Goal: Task Accomplishment & Management: Complete application form

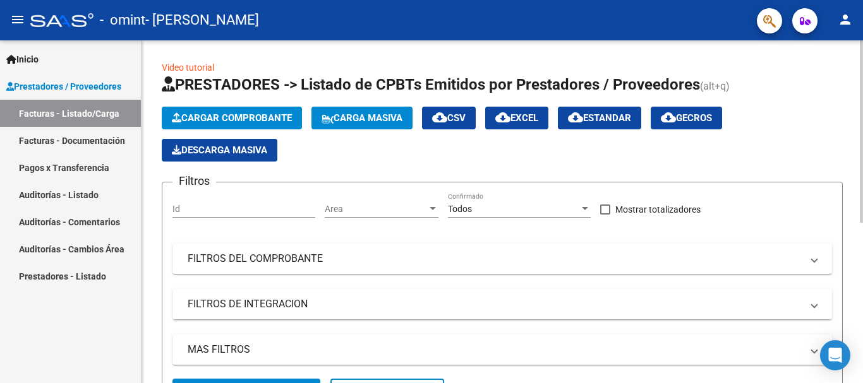
click at [269, 122] on span "Cargar Comprobante" at bounding box center [232, 117] width 120 height 11
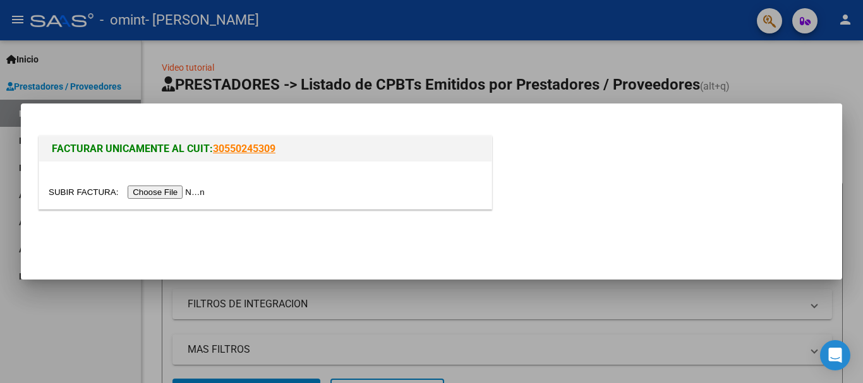
click at [197, 191] on input "file" at bounding box center [129, 192] width 160 height 13
click at [191, 191] on input "file" at bounding box center [129, 192] width 160 height 13
click at [199, 195] on input "file" at bounding box center [129, 192] width 160 height 13
click at [171, 198] on input "file" at bounding box center [129, 192] width 160 height 13
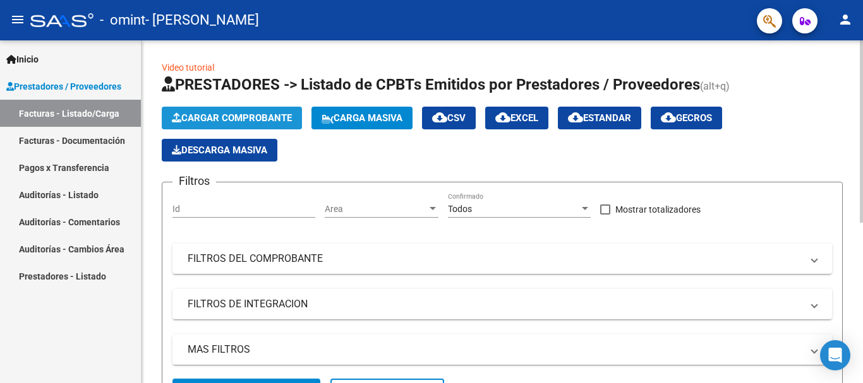
click at [270, 119] on span "Cargar Comprobante" at bounding box center [232, 117] width 120 height 11
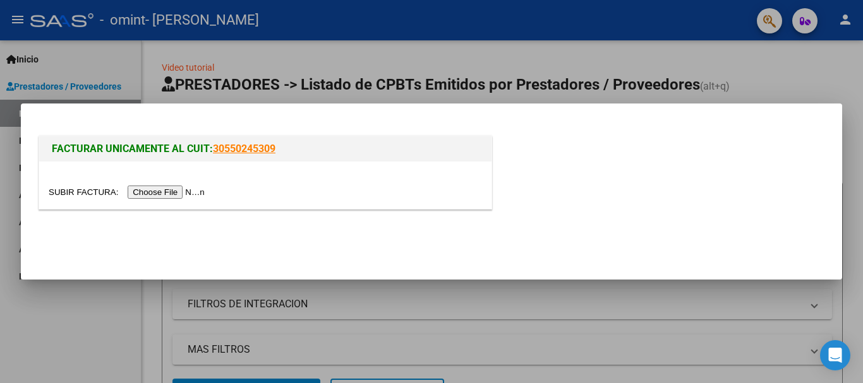
click at [191, 188] on input "file" at bounding box center [129, 192] width 160 height 13
click at [187, 192] on input "file" at bounding box center [129, 192] width 160 height 13
